Goal: Task Accomplishment & Management: Complete application form

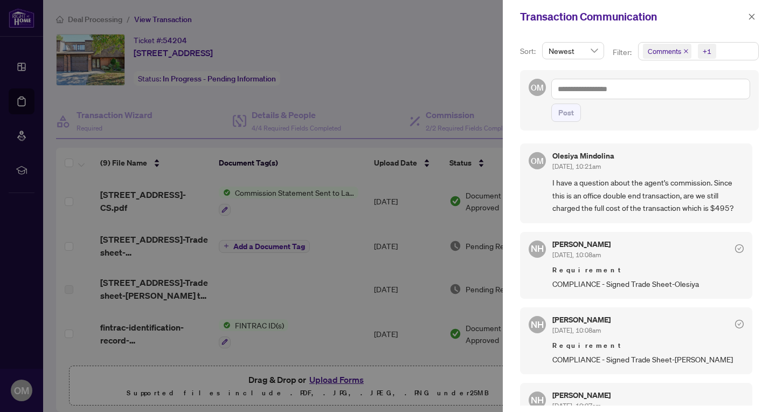
scroll to position [343, 0]
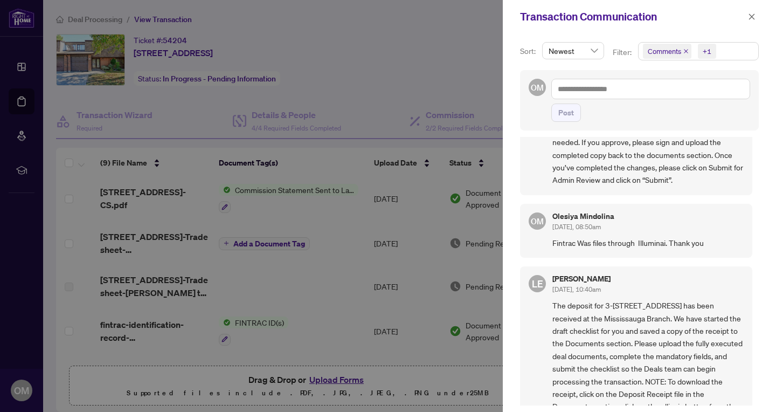
click at [23, 103] on div at bounding box center [388, 206] width 776 height 412
click at [751, 13] on icon "close" at bounding box center [752, 17] width 8 height 8
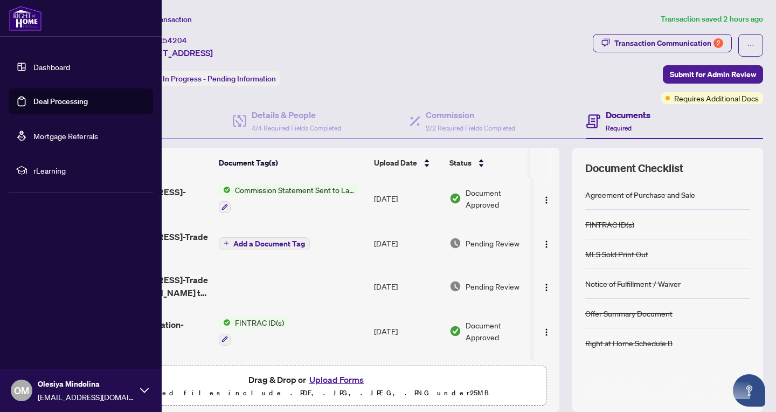
click at [47, 66] on link "Dashboard" at bounding box center [51, 67] width 37 height 10
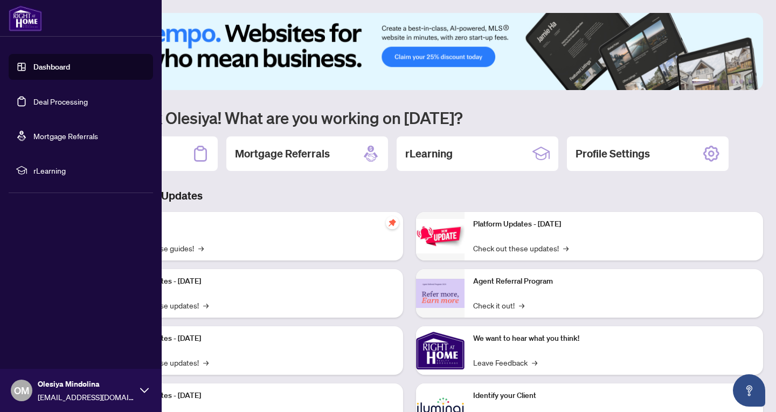
click at [58, 101] on link "Deal Processing" at bounding box center [60, 101] width 54 height 10
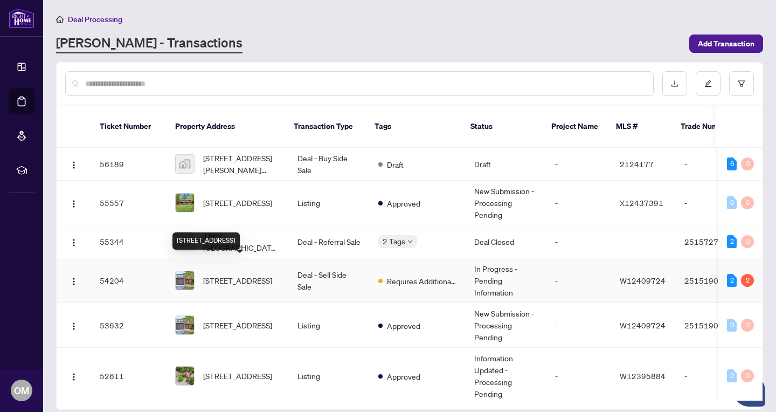
click at [233, 274] on span "[STREET_ADDRESS]" at bounding box center [237, 280] width 69 height 12
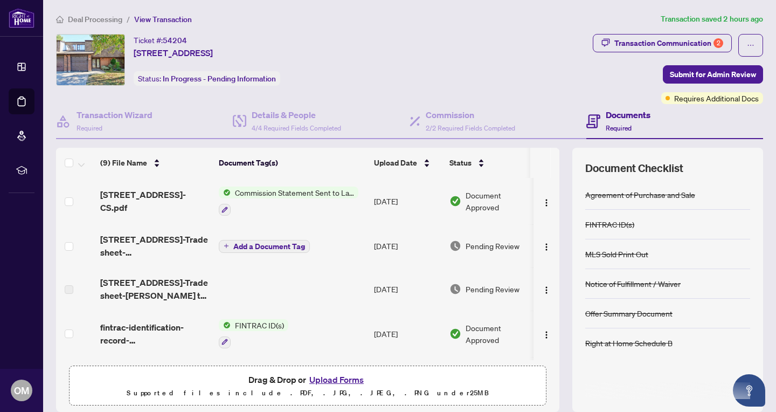
click at [337, 377] on button "Upload Forms" at bounding box center [336, 379] width 61 height 14
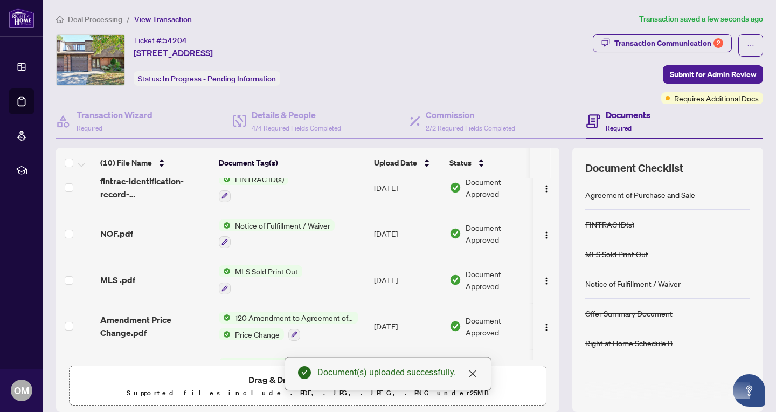
scroll to position [262, 0]
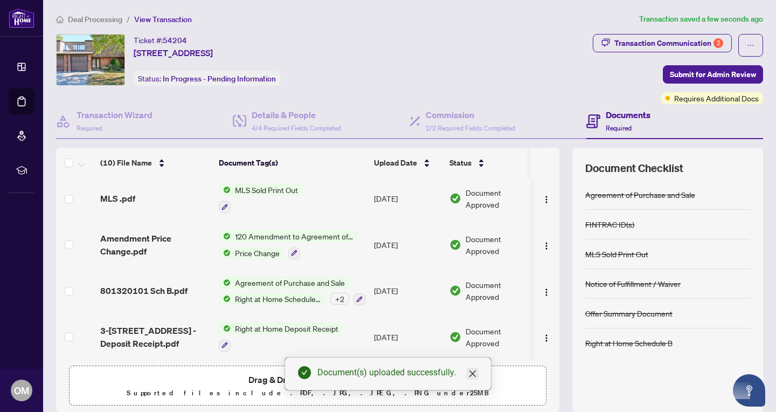
click at [473, 372] on icon "close" at bounding box center [472, 373] width 6 height 6
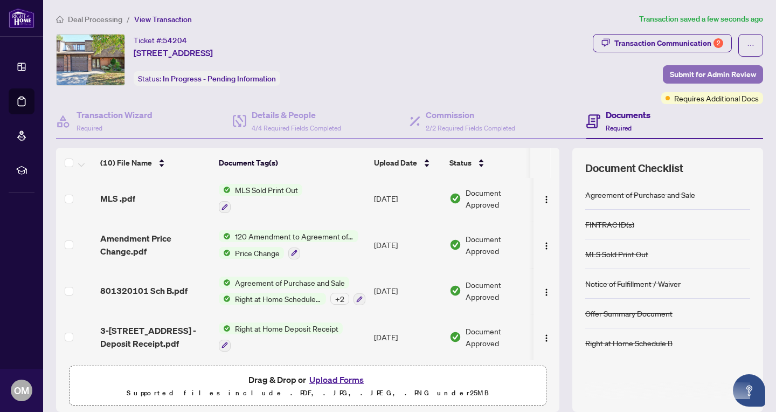
click at [709, 73] on span "Submit for Admin Review" at bounding box center [713, 74] width 86 height 17
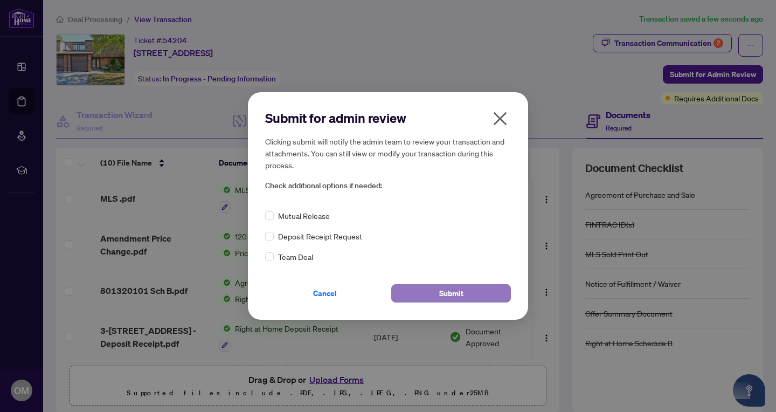
click at [448, 294] on span "Submit" at bounding box center [451, 292] width 24 height 17
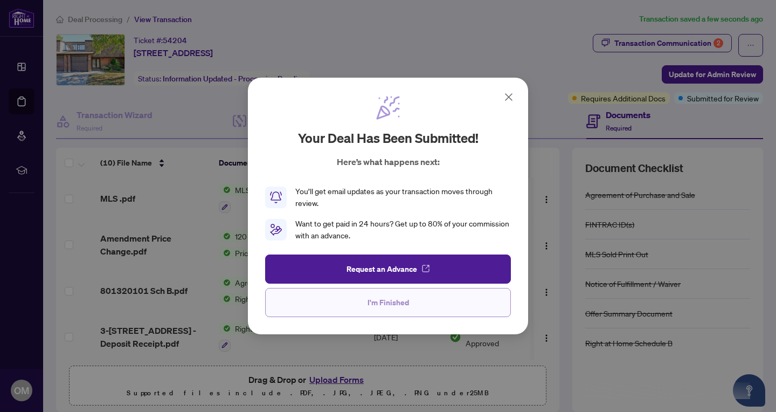
click at [386, 305] on span "I'm Finished" at bounding box center [387, 302] width 41 height 17
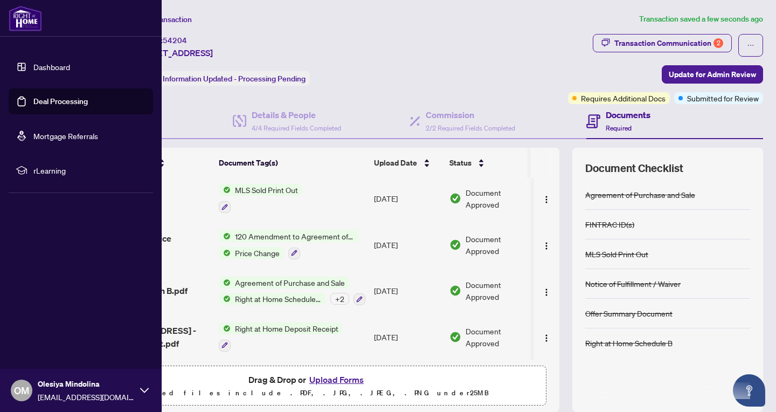
click at [54, 64] on link "Dashboard" at bounding box center [51, 67] width 37 height 10
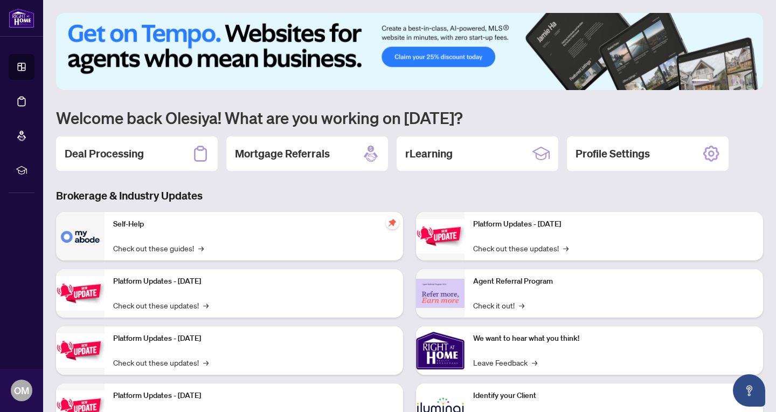
click at [219, 52] on img at bounding box center [409, 51] width 707 height 77
